Goal: Navigation & Orientation: Go to known website

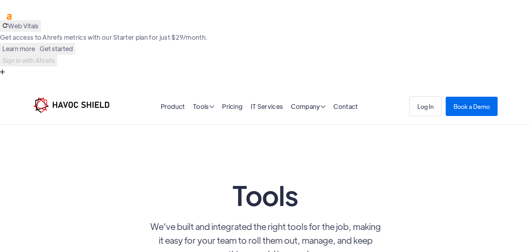
click at [62, 97] on img "home" at bounding box center [71, 105] width 76 height 16
